Goal: Task Accomplishment & Management: Manage account settings

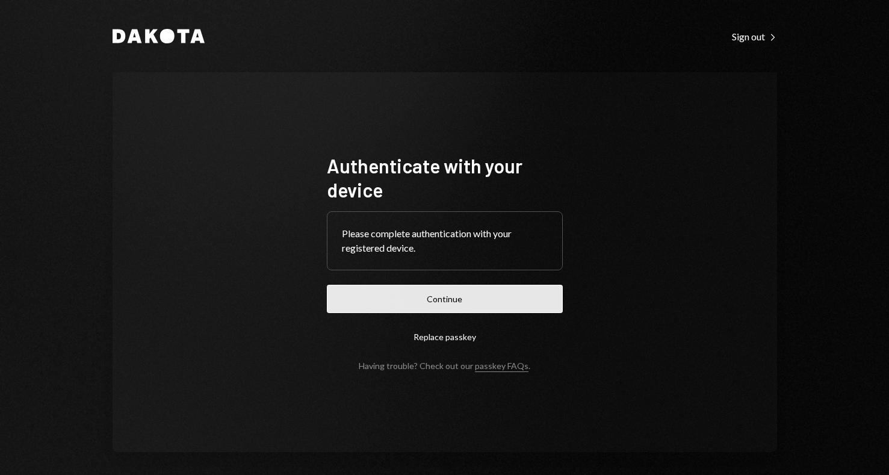
click at [421, 288] on button "Continue" at bounding box center [445, 299] width 236 height 28
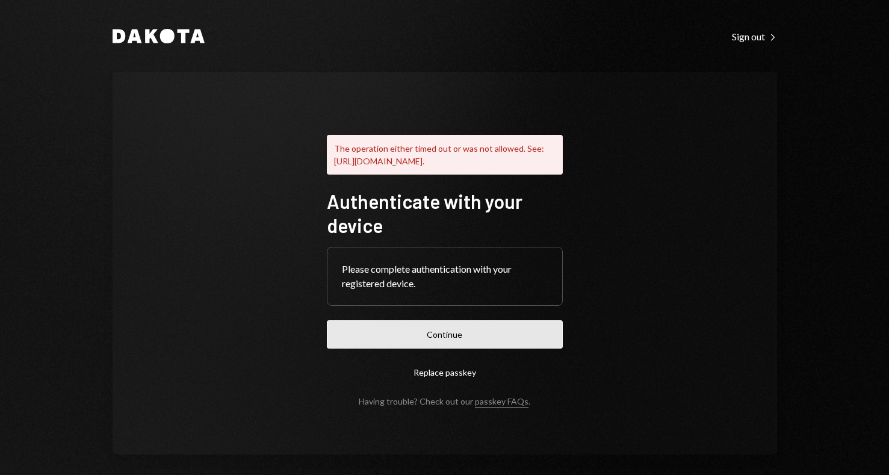
click at [417, 342] on button "Continue" at bounding box center [445, 334] width 236 height 28
